Goal: Information Seeking & Learning: Understand process/instructions

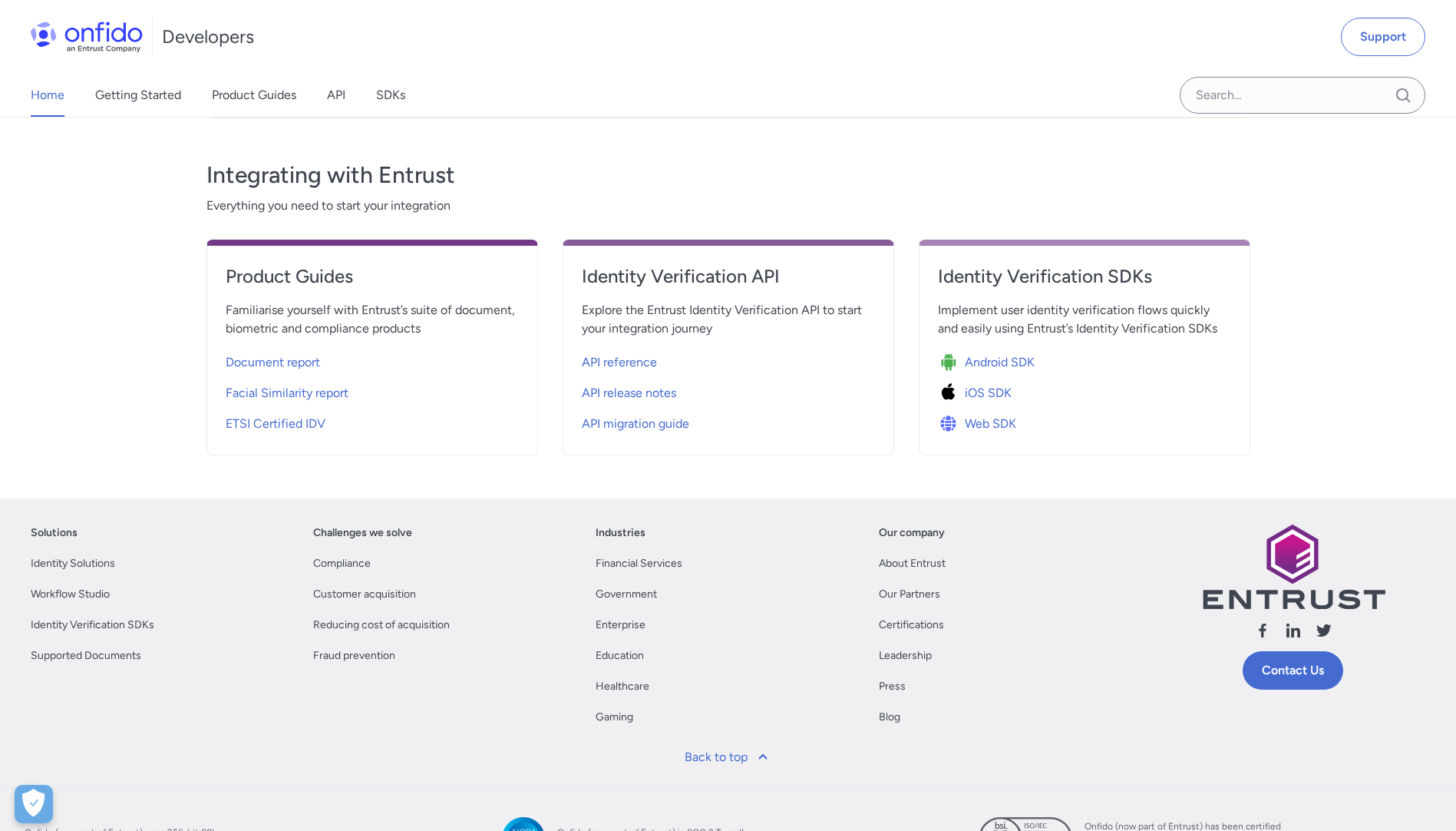
scroll to position [491, 0]
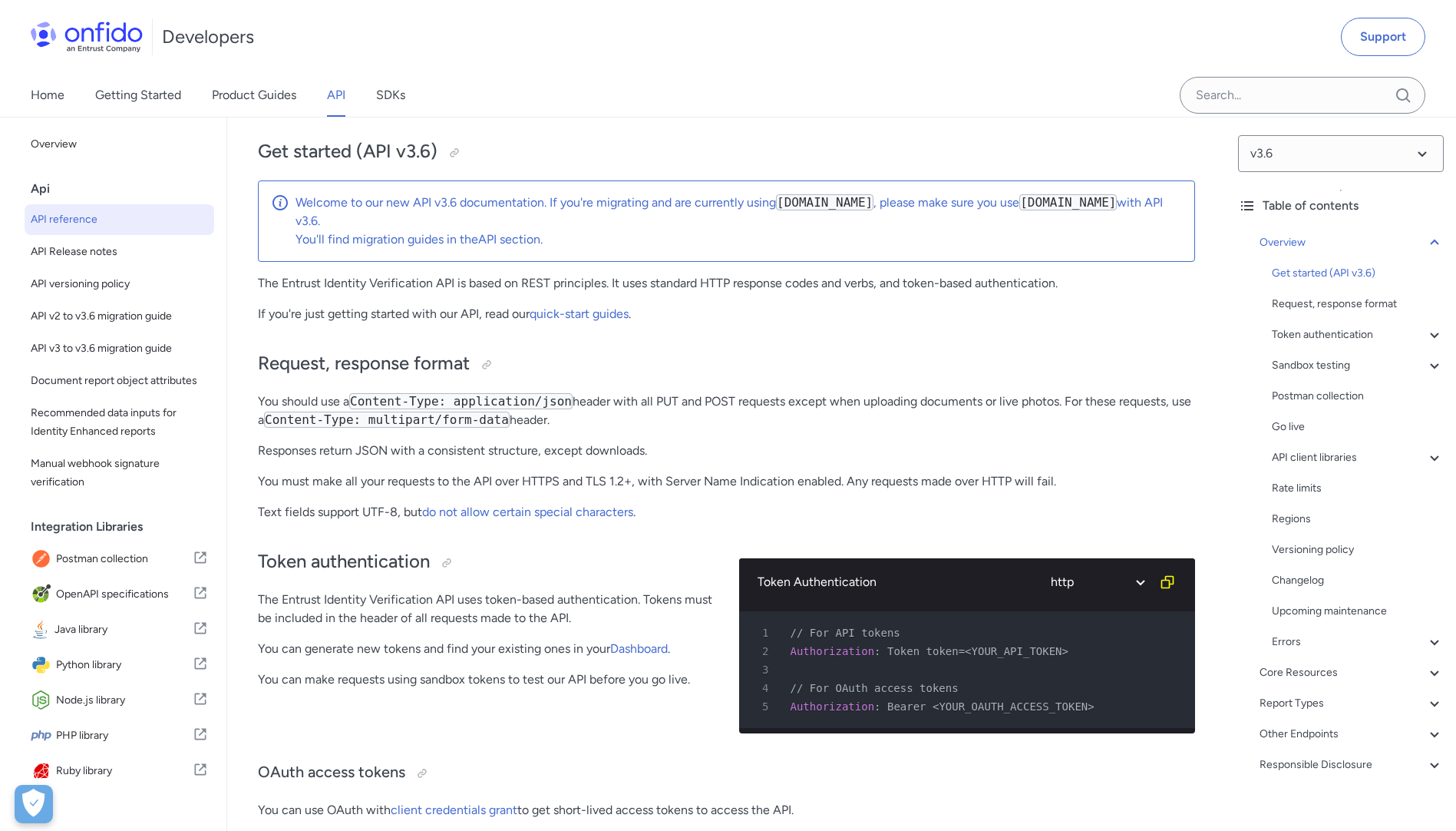
scroll to position [134, 0]
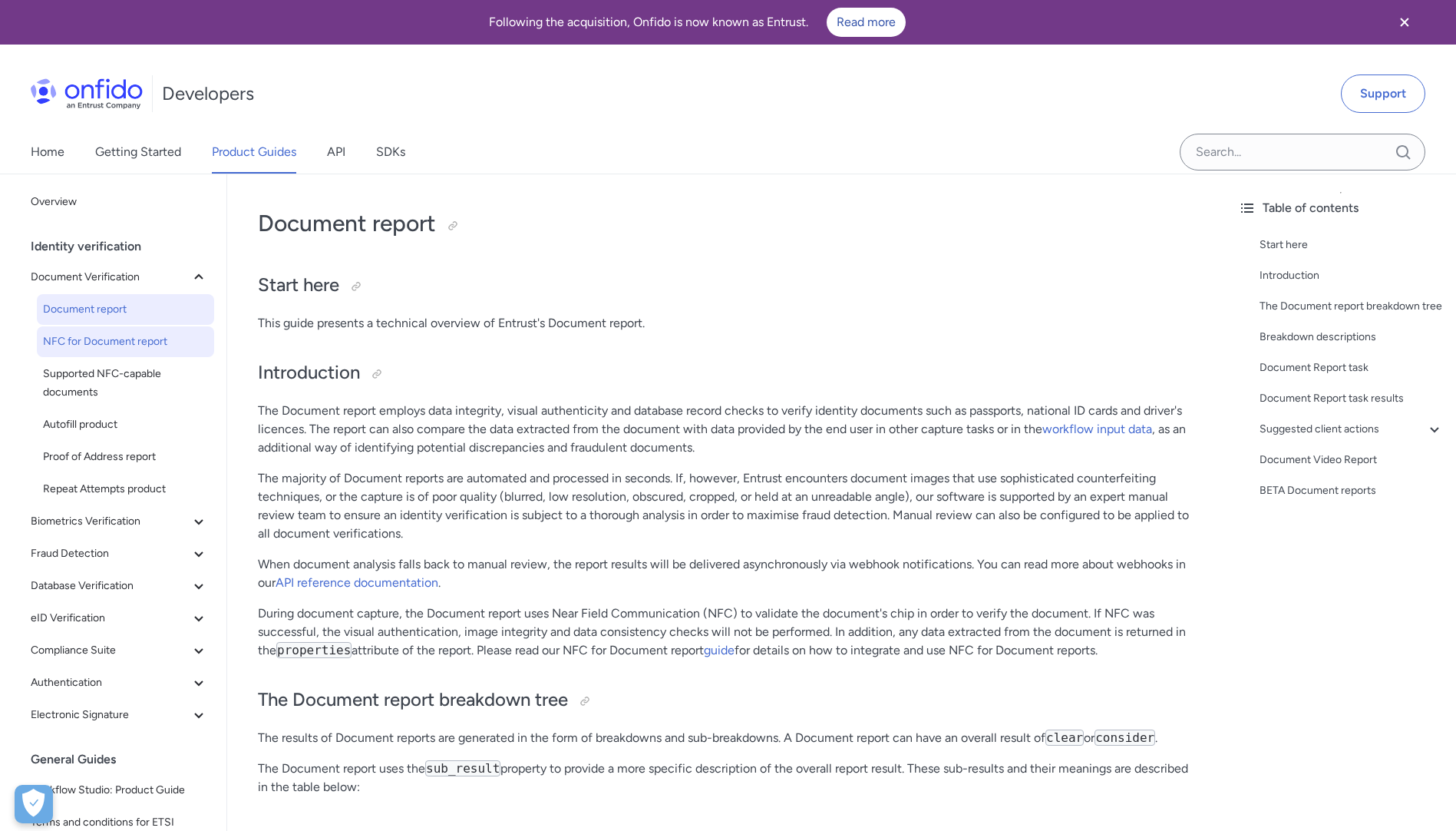
click at [103, 341] on span "NFC for Document report" at bounding box center [125, 342] width 165 height 19
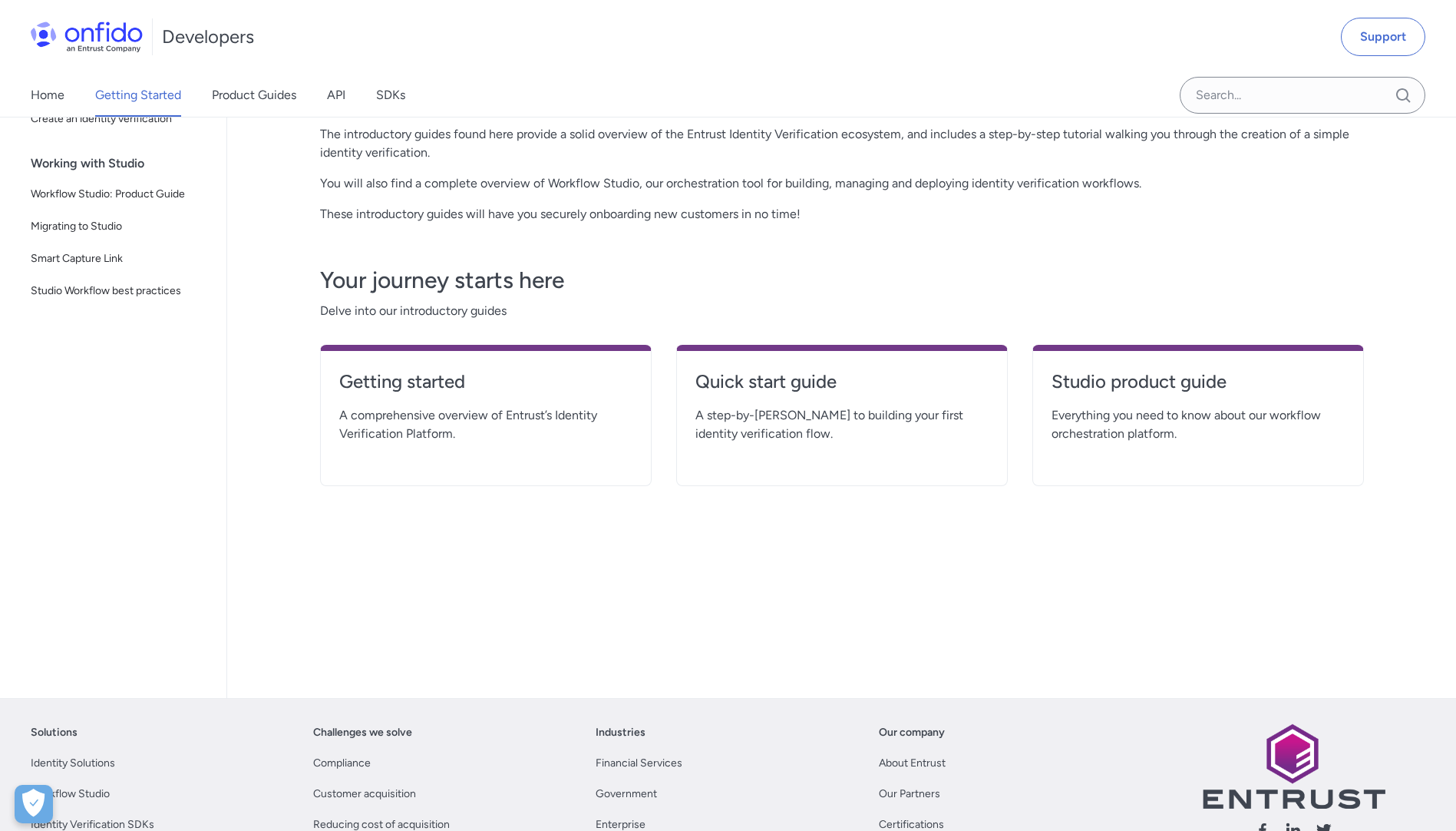
scroll to position [191, 0]
click at [766, 397] on link "Quick start guide" at bounding box center [842, 387] width 293 height 37
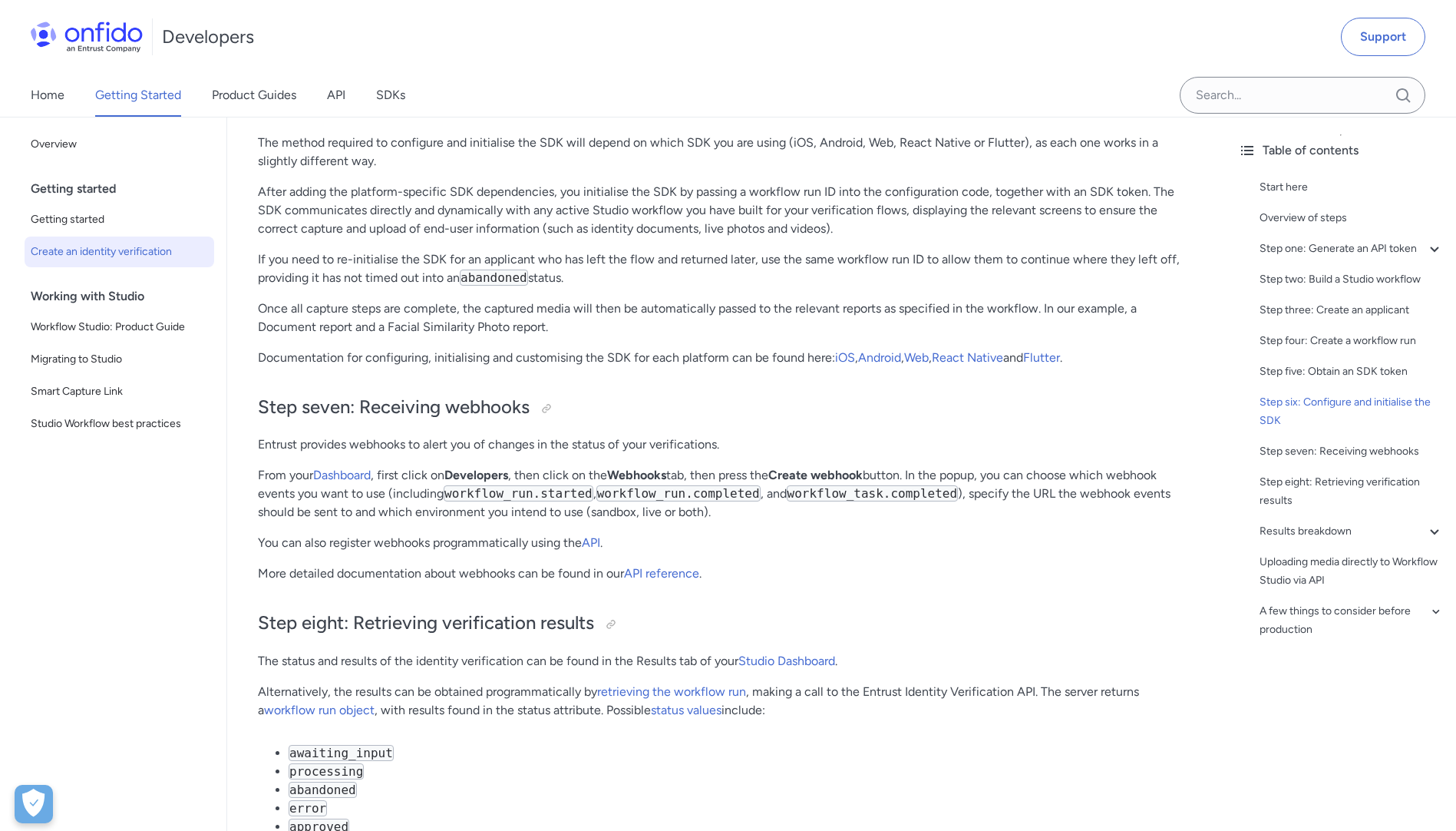
scroll to position [5132, 0]
